Goal: Entertainment & Leisure: Consume media (video, audio)

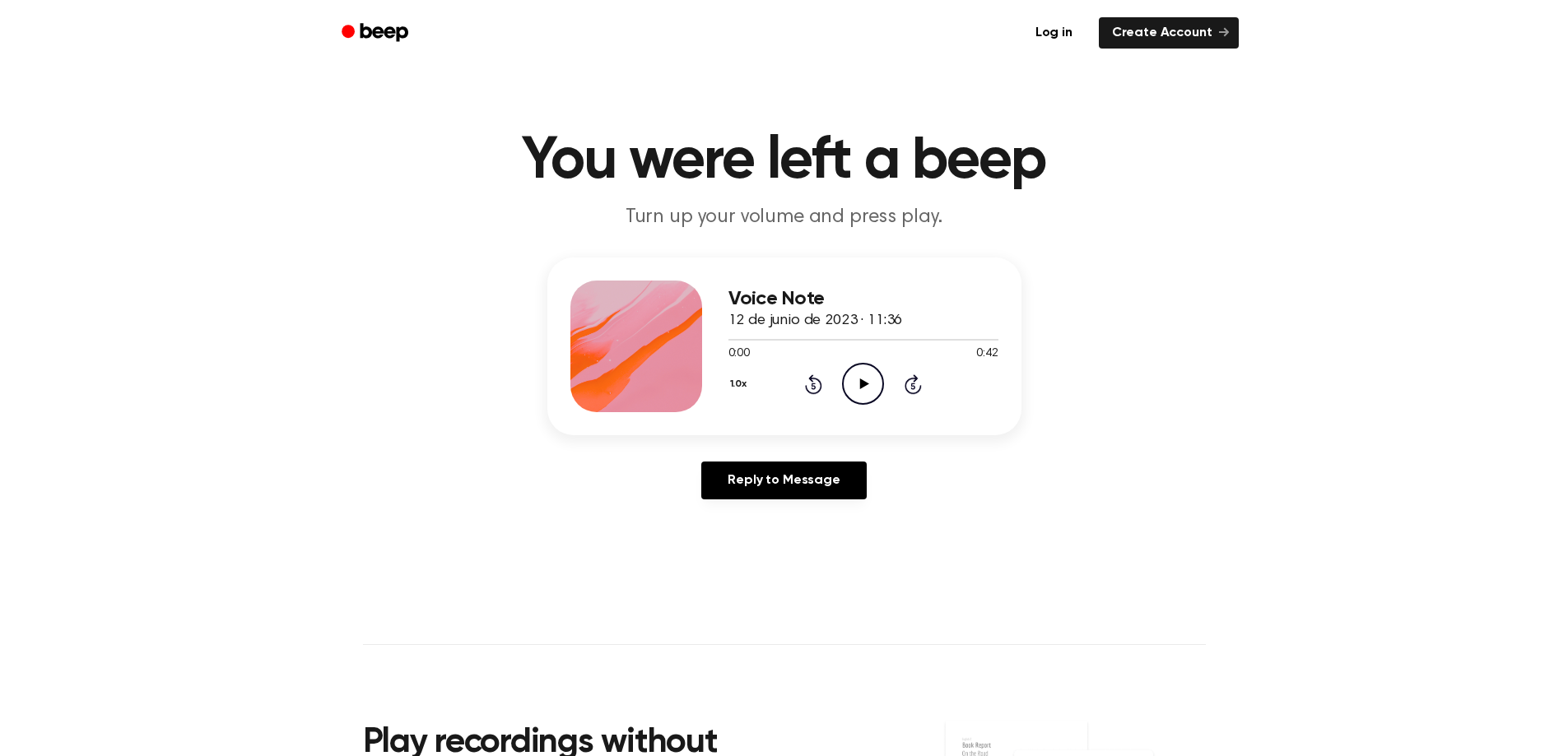
click at [864, 386] on icon "Play Audio" at bounding box center [863, 384] width 42 height 42
click at [870, 380] on icon "Play Audio" at bounding box center [863, 384] width 42 height 42
click at [855, 381] on icon "Pause Audio" at bounding box center [863, 384] width 42 height 42
click at [866, 380] on icon "Play Audio" at bounding box center [863, 384] width 42 height 42
click at [856, 381] on icon "Play Audio" at bounding box center [863, 384] width 42 height 42
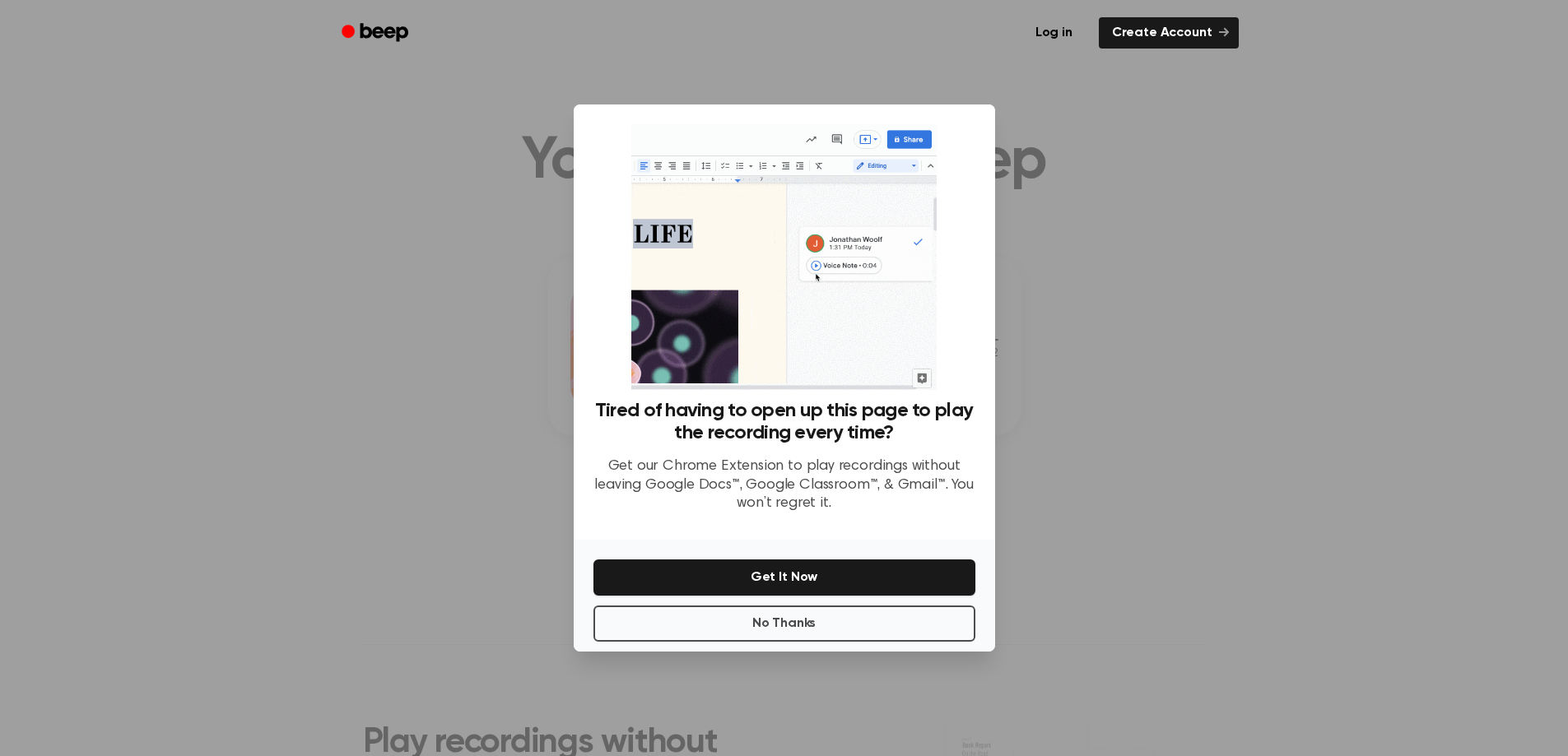
click at [1102, 127] on div at bounding box center [784, 378] width 1568 height 756
click at [743, 614] on button "No Thanks" at bounding box center [784, 623] width 382 height 36
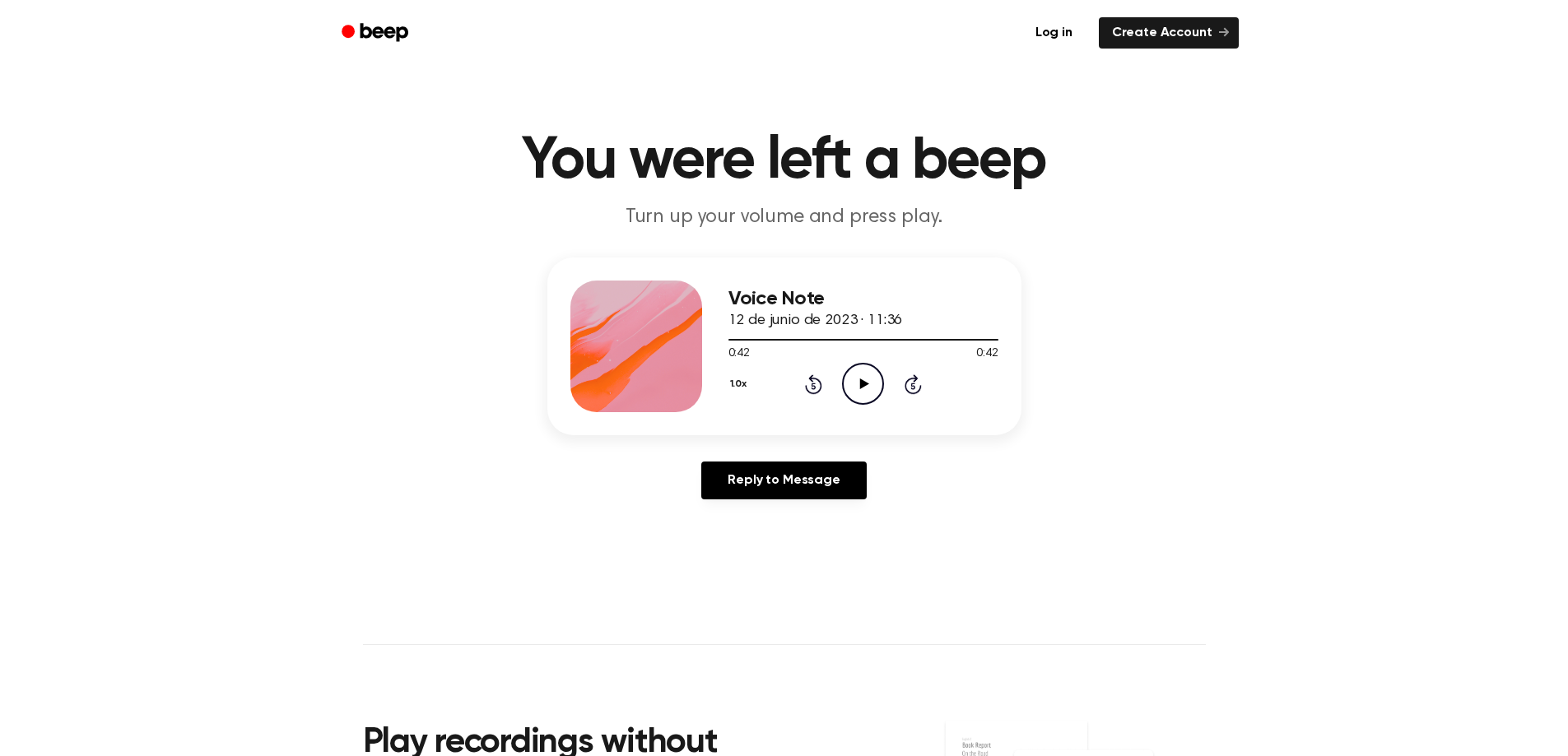
click at [857, 377] on icon "Play Audio" at bounding box center [863, 384] width 42 height 42
click at [732, 340] on div at bounding box center [863, 340] width 270 height 2
click at [857, 381] on icon "Play Audio" at bounding box center [863, 384] width 42 height 42
